Goal: Task Accomplishment & Management: Manage account settings

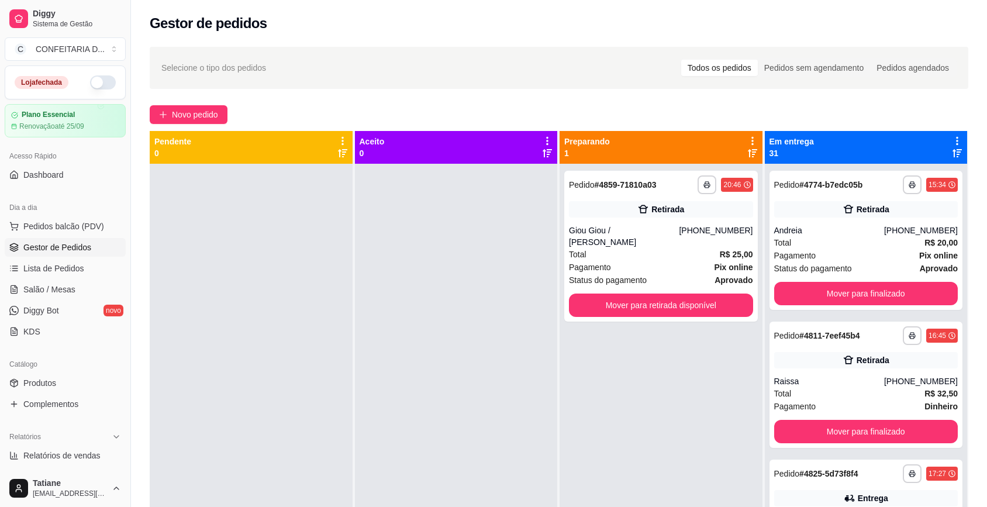
click at [623, 294] on button "Mover para retirada disponível" at bounding box center [661, 305] width 184 height 23
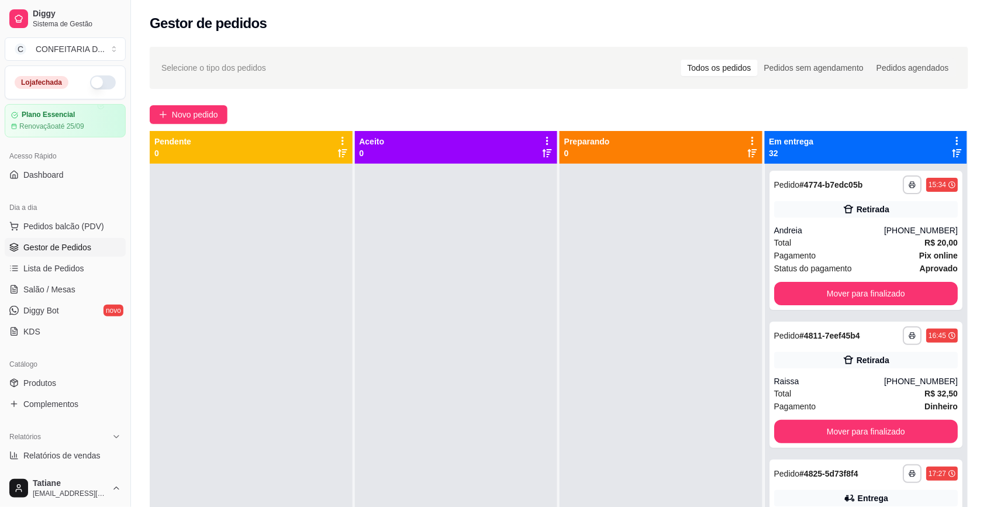
click at [952, 140] on icon at bounding box center [957, 141] width 11 height 11
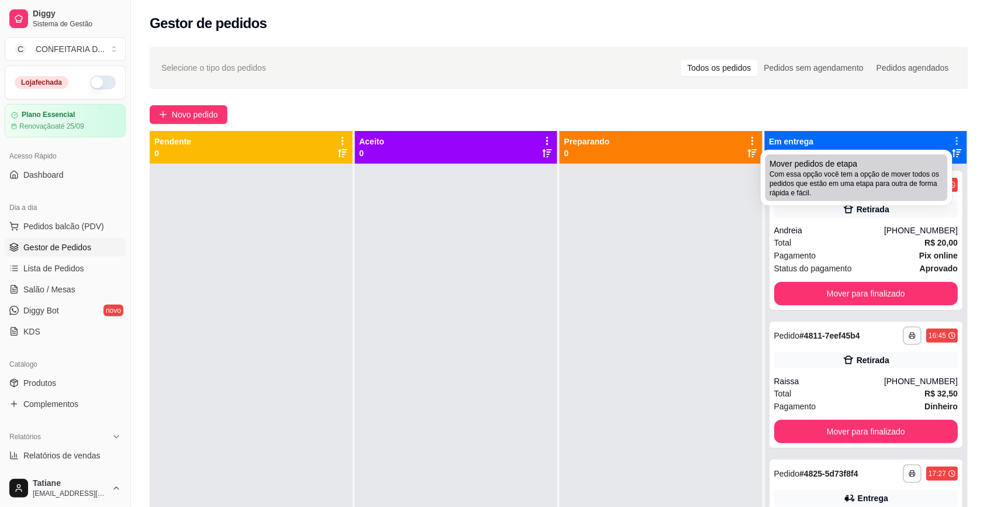
click at [845, 161] on span "Mover pedidos de etapa" at bounding box center [814, 164] width 88 height 12
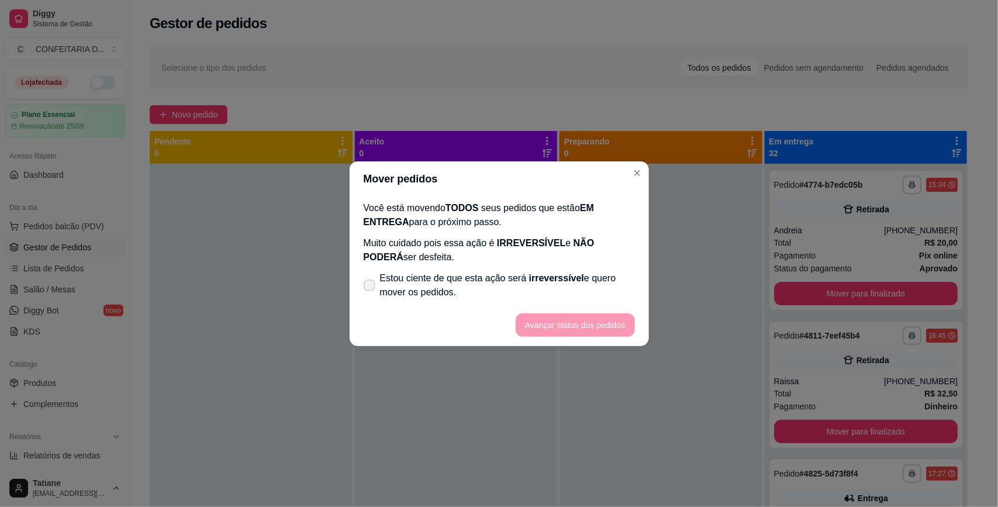
click at [474, 268] on label "Estou ciente de que esta ação será irreverssível e quero mover os pedidos." at bounding box center [499, 285] width 281 height 37
click at [371, 287] on input "Estou ciente de que esta ação será irreverssível e quero mover os pedidos." at bounding box center [367, 291] width 8 height 8
checkbox input "true"
click at [554, 328] on button "Avançar status dos pedidos" at bounding box center [576, 325] width 116 height 23
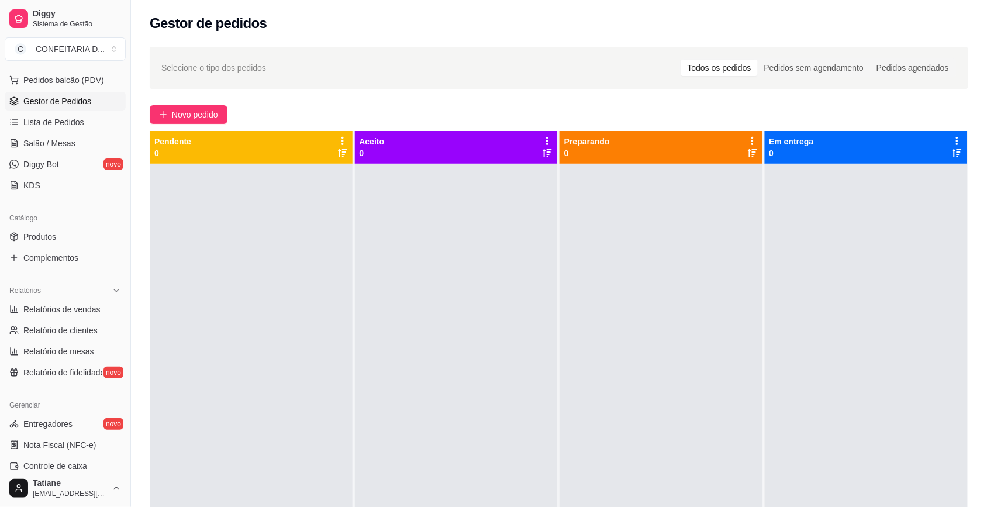
scroll to position [219, 0]
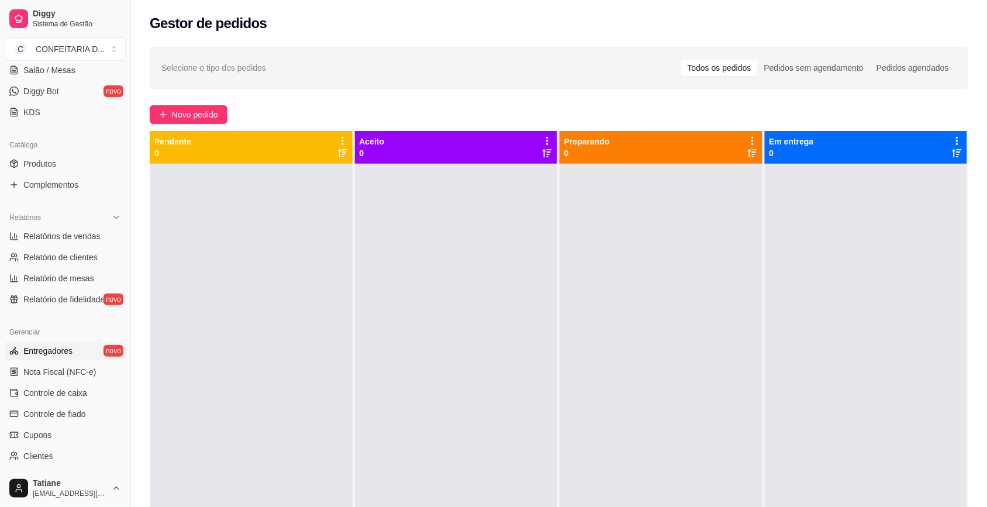
click at [50, 355] on span "Entregadores" at bounding box center [47, 351] width 49 height 12
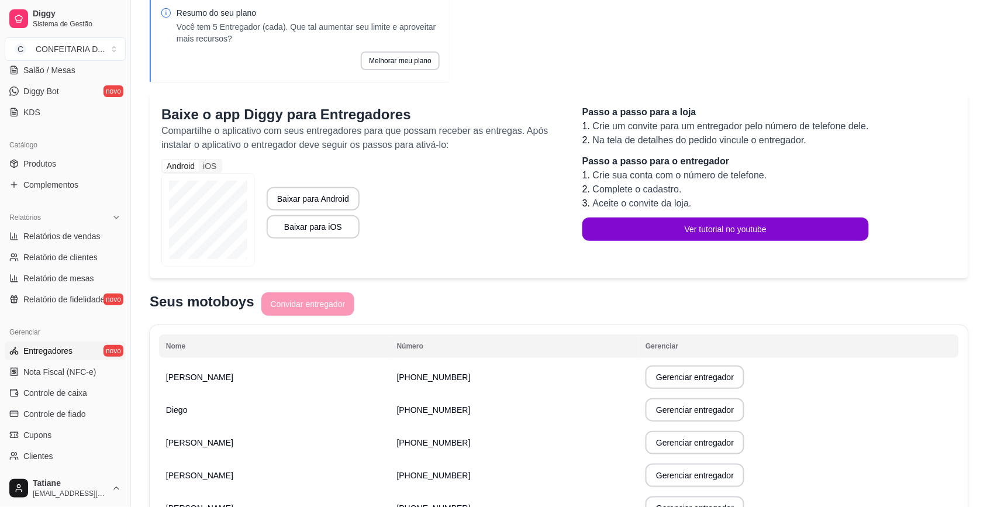
scroll to position [129, 0]
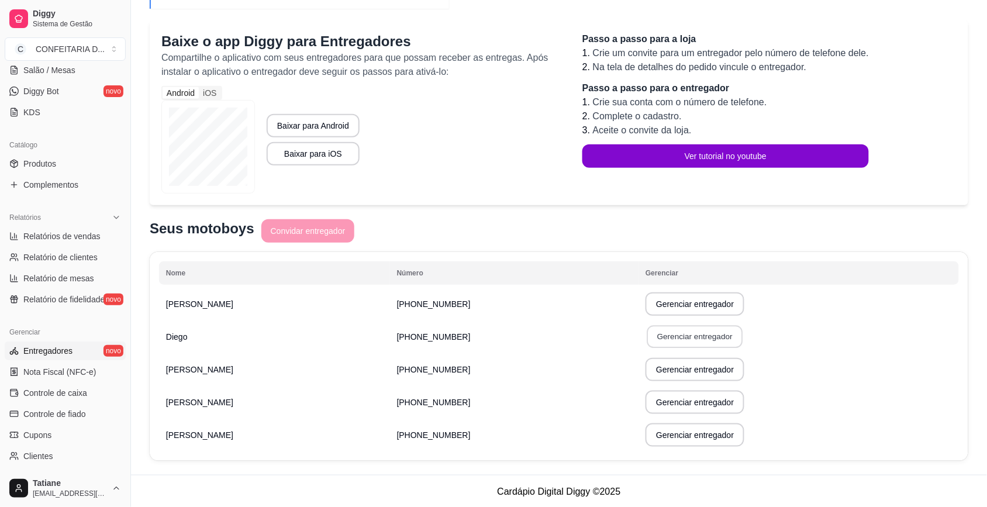
click at [647, 338] on button "Gerenciar entregador" at bounding box center [695, 337] width 96 height 23
select select "30"
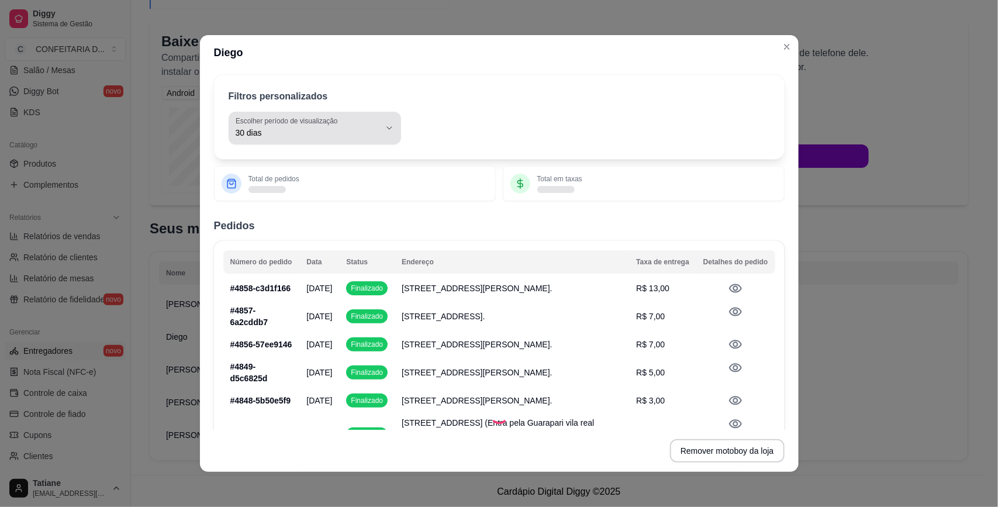
click at [310, 129] on span "30 dias" at bounding box center [308, 133] width 144 height 12
click at [276, 161] on span "Hoje" at bounding box center [302, 160] width 133 height 11
type input "0"
select select "0"
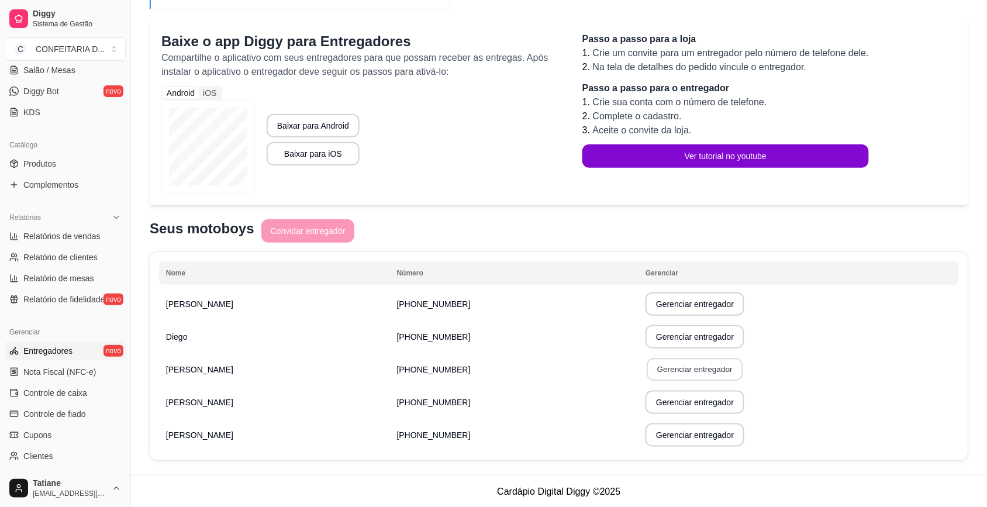
click at [650, 366] on button "Gerenciar entregador" at bounding box center [695, 370] width 96 height 23
select select "30"
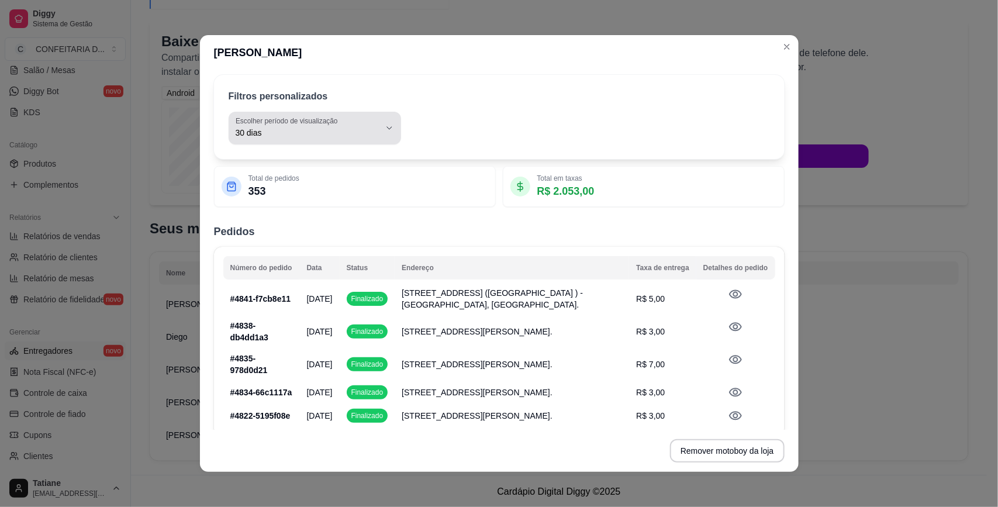
click at [287, 135] on span "30 dias" at bounding box center [308, 133] width 144 height 12
click at [264, 160] on span "Hoje" at bounding box center [302, 160] width 133 height 11
type input "0"
select select "0"
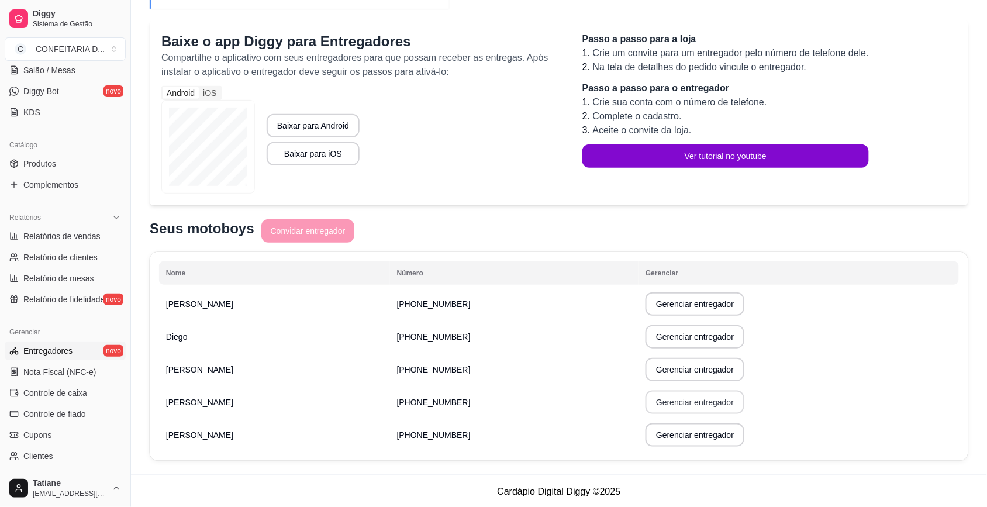
click at [646, 407] on button "Gerenciar entregador" at bounding box center [695, 402] width 99 height 23
select select "30"
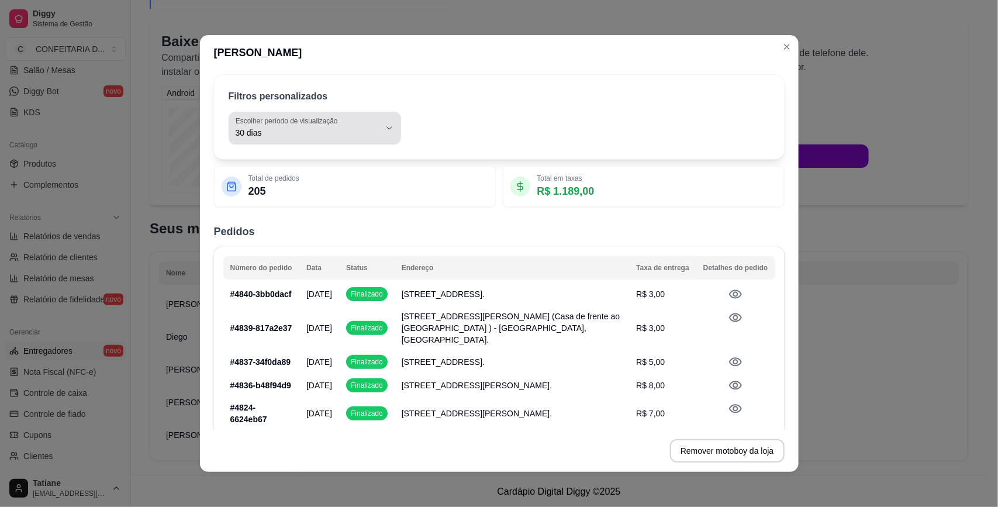
click at [294, 130] on span "30 dias" at bounding box center [308, 133] width 144 height 12
click at [275, 161] on span "Hoje" at bounding box center [302, 160] width 133 height 11
type input "0"
select select "0"
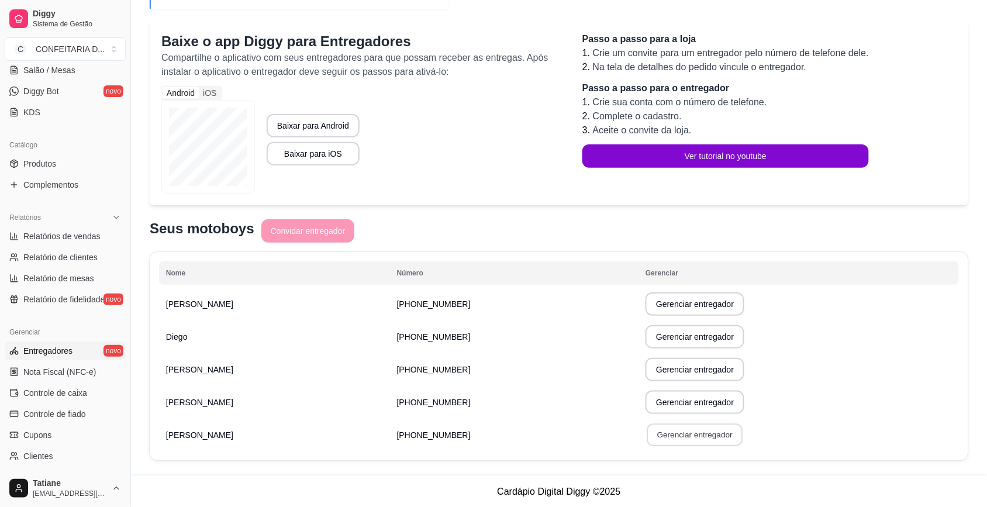
click at [667, 430] on button "Gerenciar entregador" at bounding box center [695, 435] width 96 height 23
select select "30"
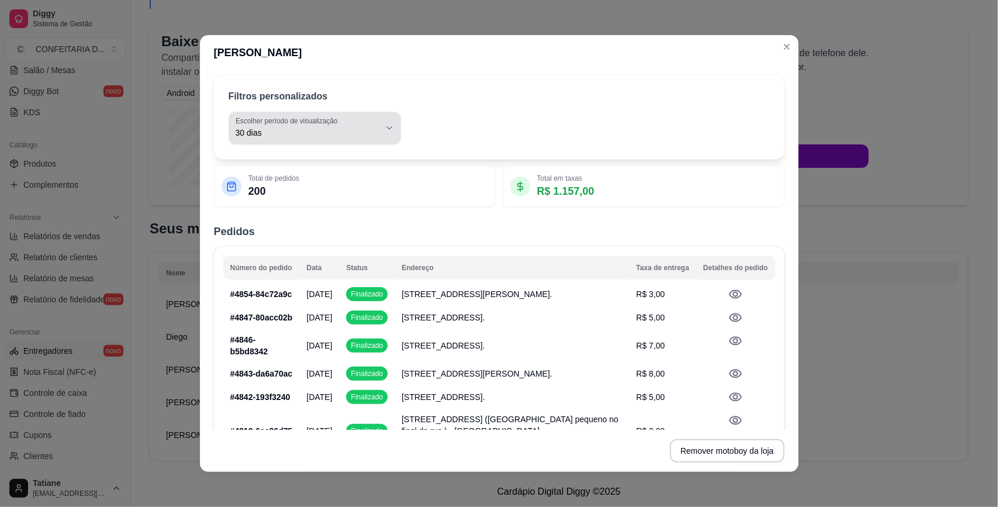
click at [316, 133] on span "30 dias" at bounding box center [308, 133] width 144 height 12
click at [299, 156] on span "Hoje" at bounding box center [302, 160] width 133 height 11
type input "0"
select select "0"
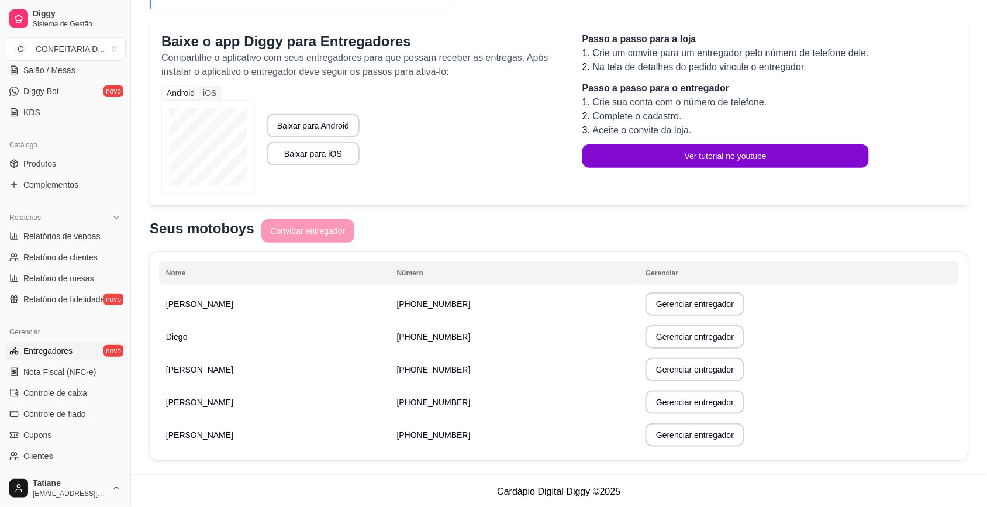
click at [670, 435] on button "Gerenciar entregador" at bounding box center [695, 434] width 99 height 23
select select "30"
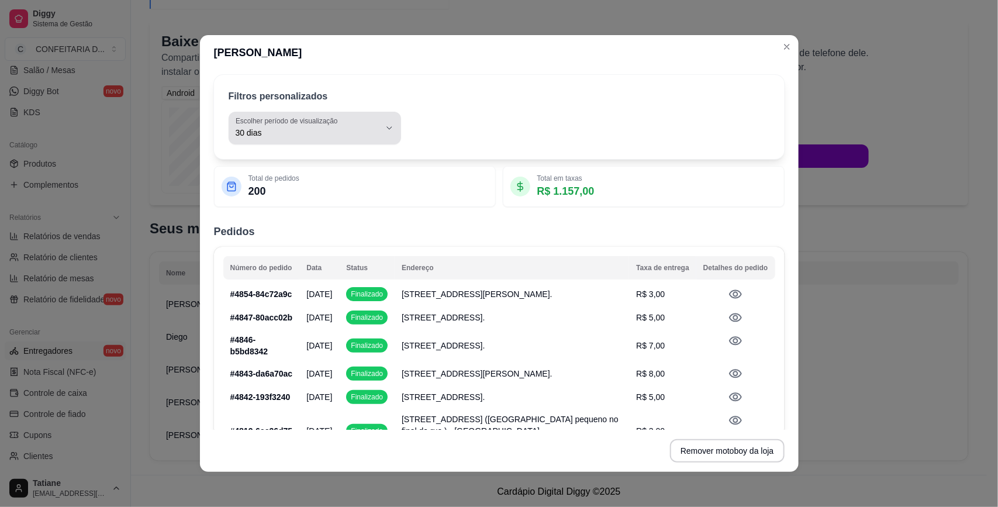
click at [340, 120] on div "30 dias" at bounding box center [308, 127] width 144 height 23
click at [279, 176] on span "Ontem" at bounding box center [302, 179] width 133 height 11
type input "1"
select select "1"
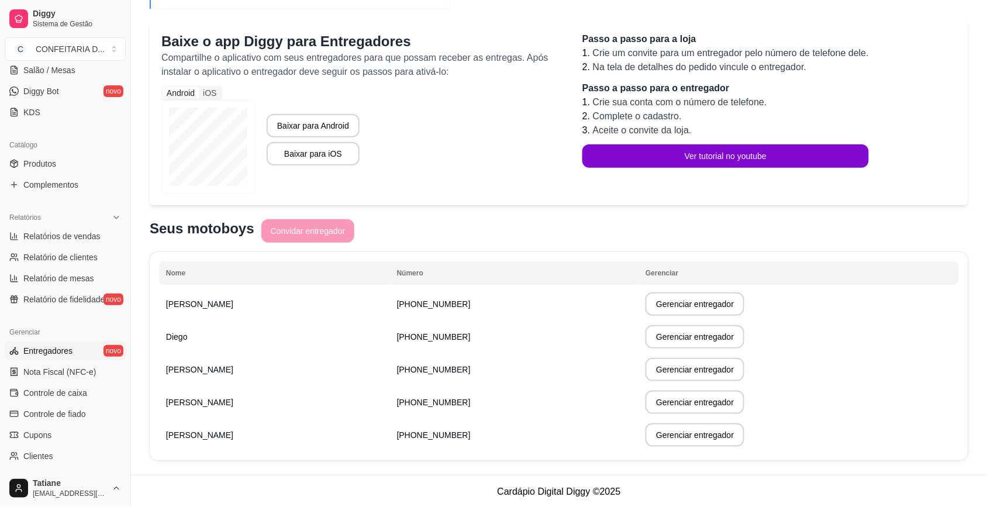
click at [646, 336] on button "Gerenciar entregador" at bounding box center [695, 336] width 99 height 23
select select "30"
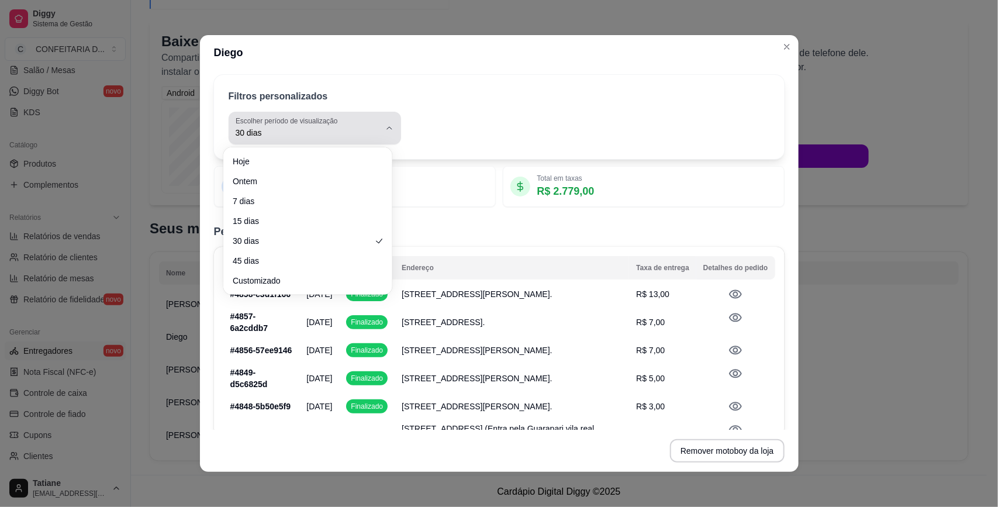
click at [301, 130] on span "30 dias" at bounding box center [308, 133] width 144 height 12
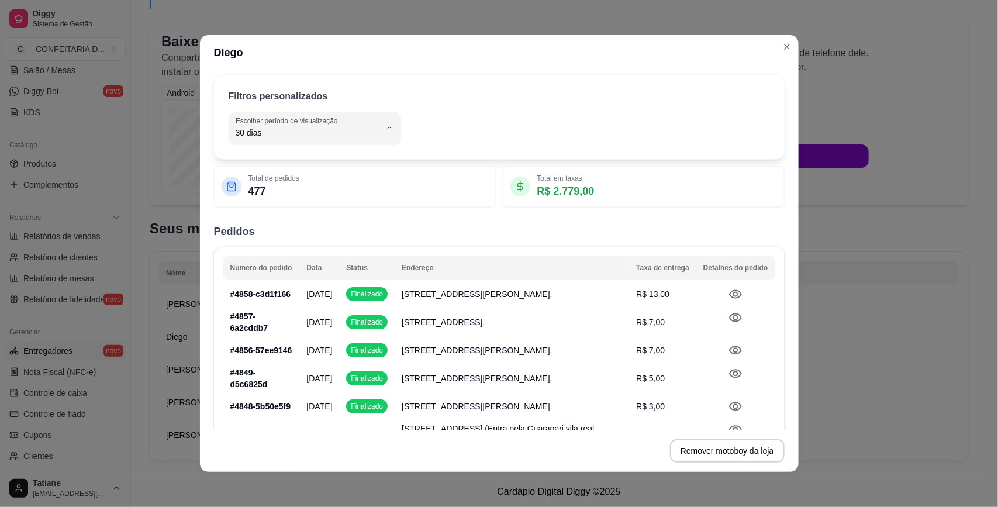
click at [265, 180] on span "Ontem" at bounding box center [302, 179] width 133 height 11
type input "1"
select select "1"
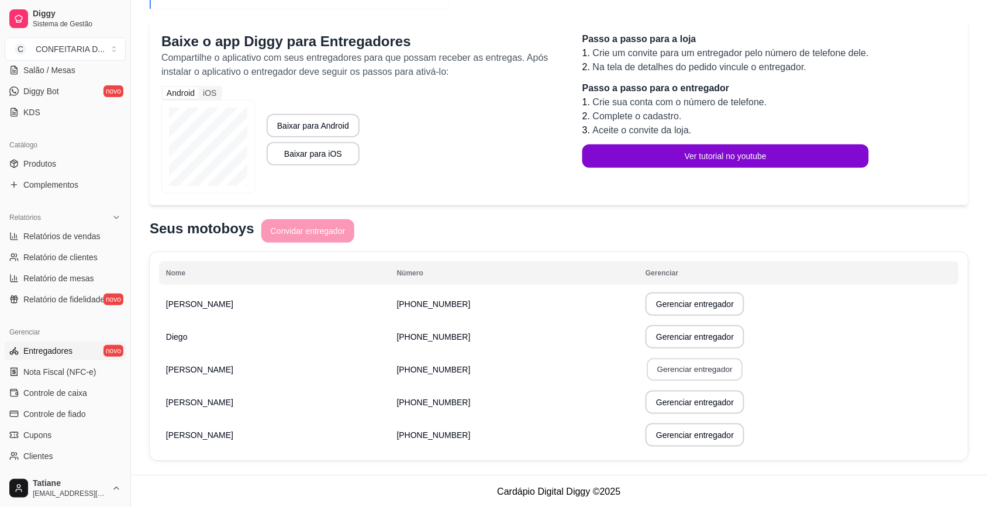
click at [652, 366] on button "Gerenciar entregador" at bounding box center [695, 370] width 96 height 23
select select "30"
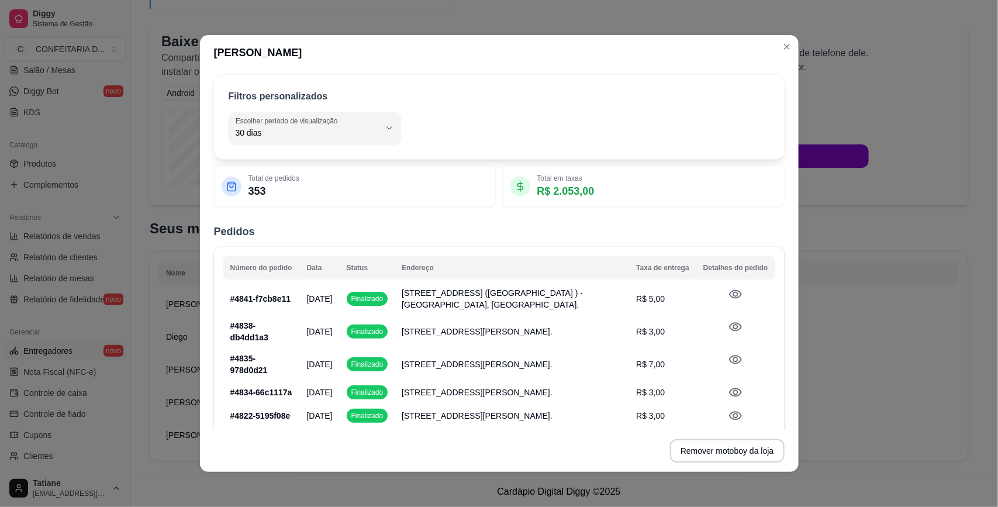
click at [281, 132] on span "30 dias" at bounding box center [308, 133] width 144 height 12
click at [258, 174] on li "Ontem" at bounding box center [307, 180] width 153 height 18
type input "1"
select select "1"
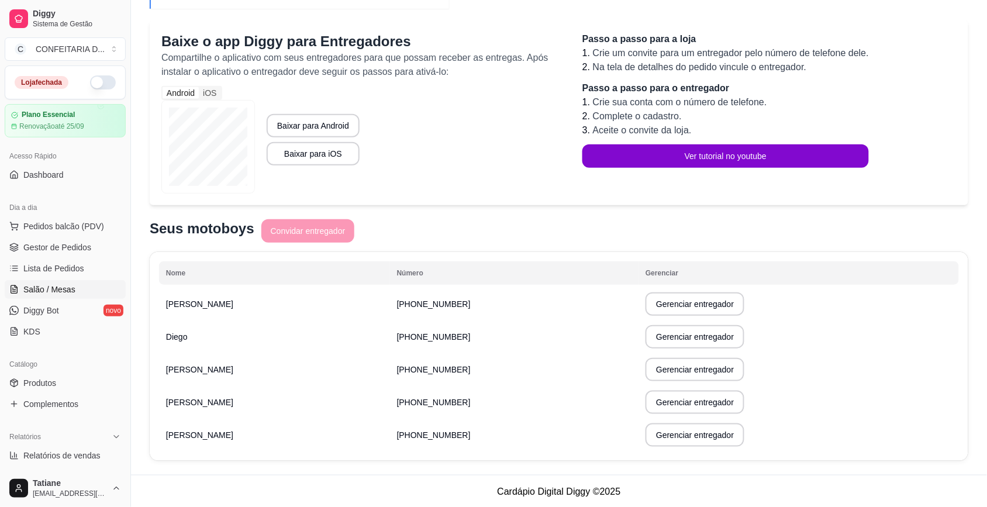
scroll to position [0, 0]
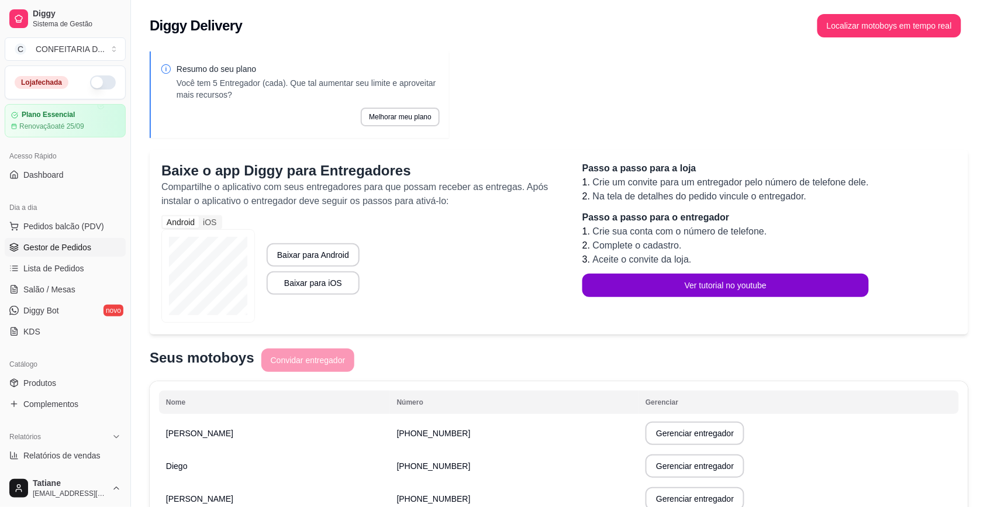
click at [51, 244] on span "Gestor de Pedidos" at bounding box center [57, 248] width 68 height 12
